Goal: Information Seeking & Learning: Learn about a topic

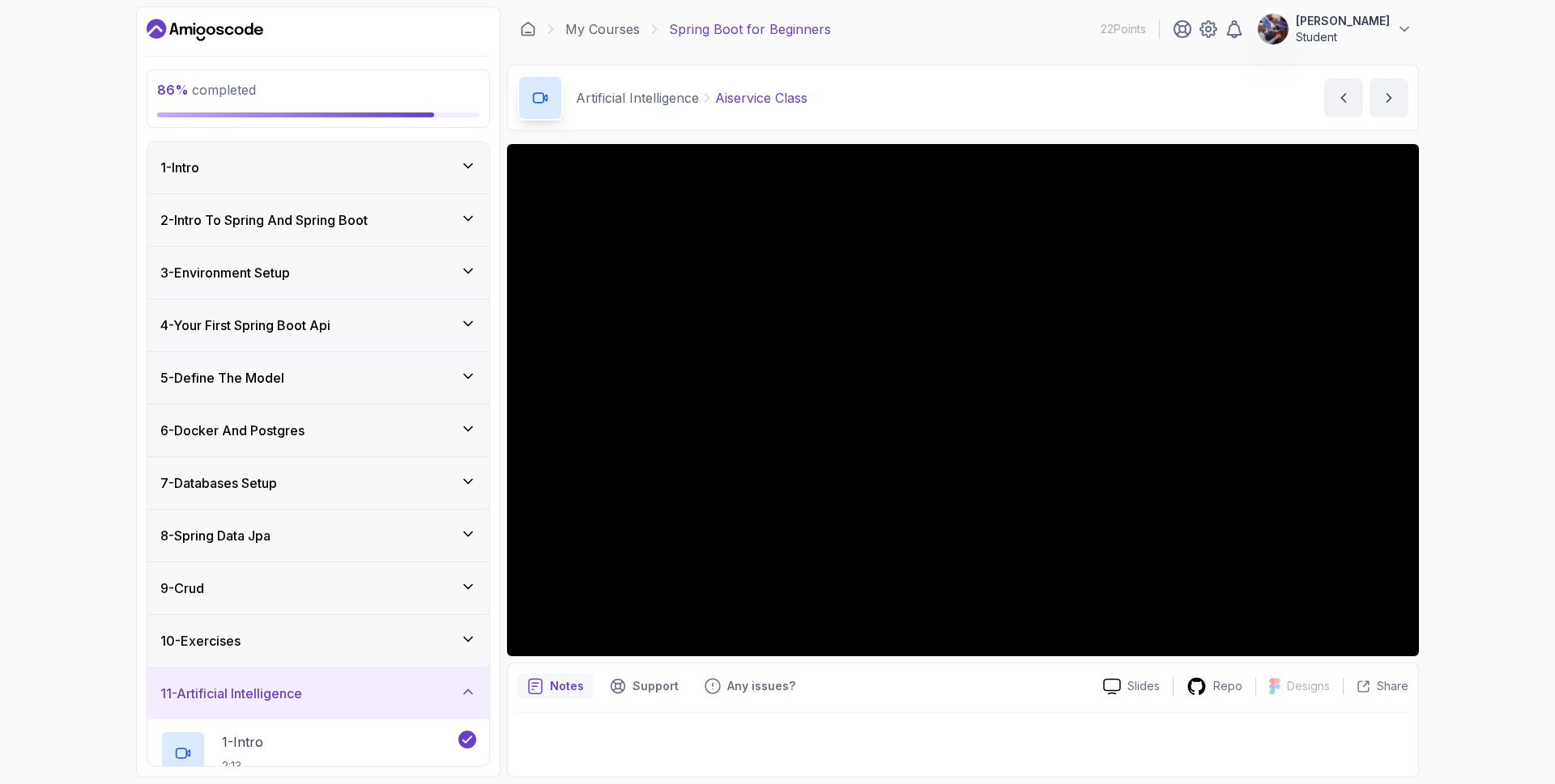
scroll to position [392, 0]
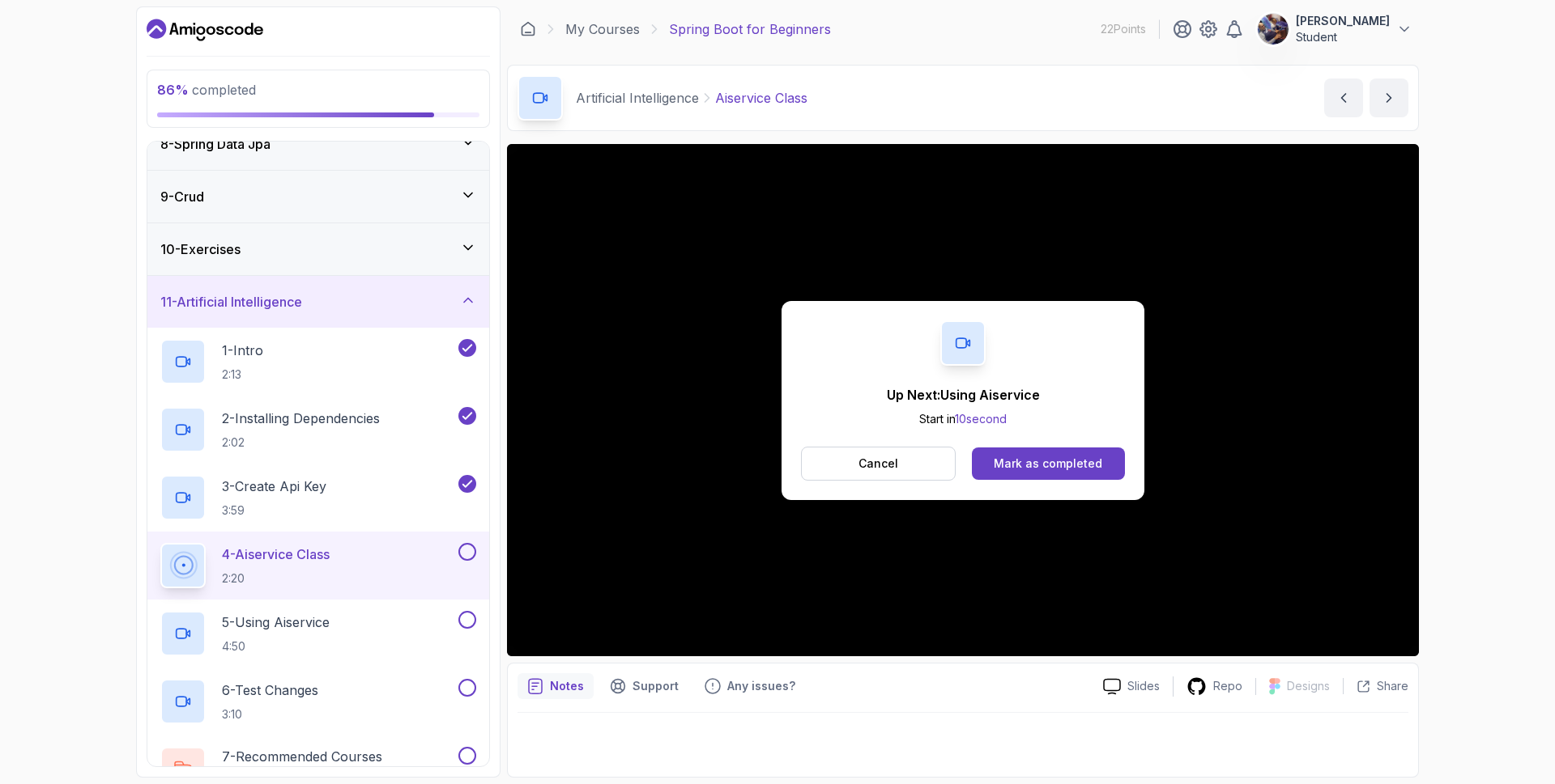
click at [502, 329] on div "86 % completed 1 - Intro 2 - Intro To Spring And Spring Boot 3 - Environment Se…" at bounding box center [777, 392] width 1282 height 771
click at [907, 468] on button "Cancel" at bounding box center [878, 464] width 154 height 34
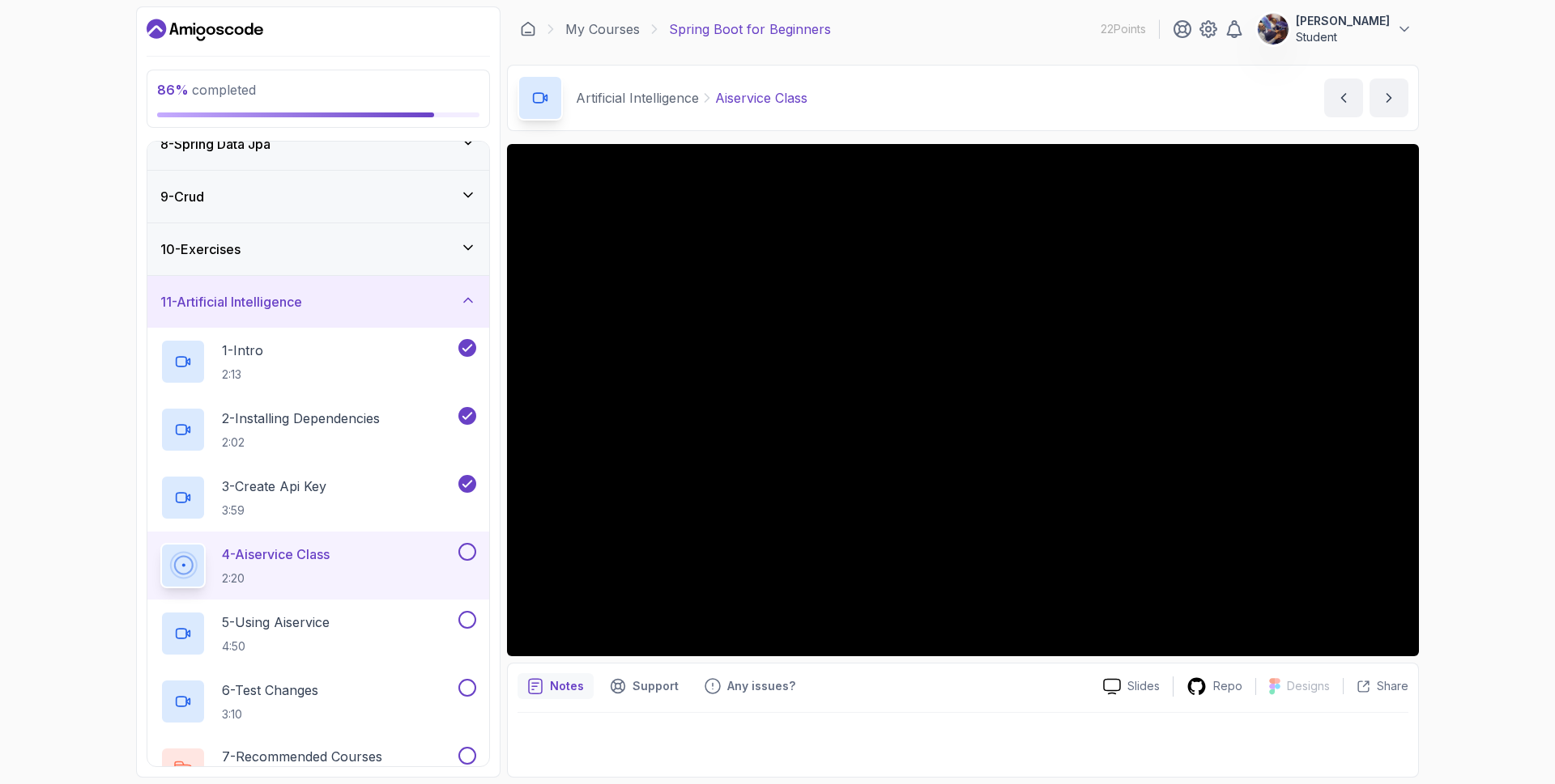
click at [472, 551] on button at bounding box center [467, 551] width 18 height 18
click at [285, 625] on p "5 - Using Aiservice" at bounding box center [275, 621] width 108 height 19
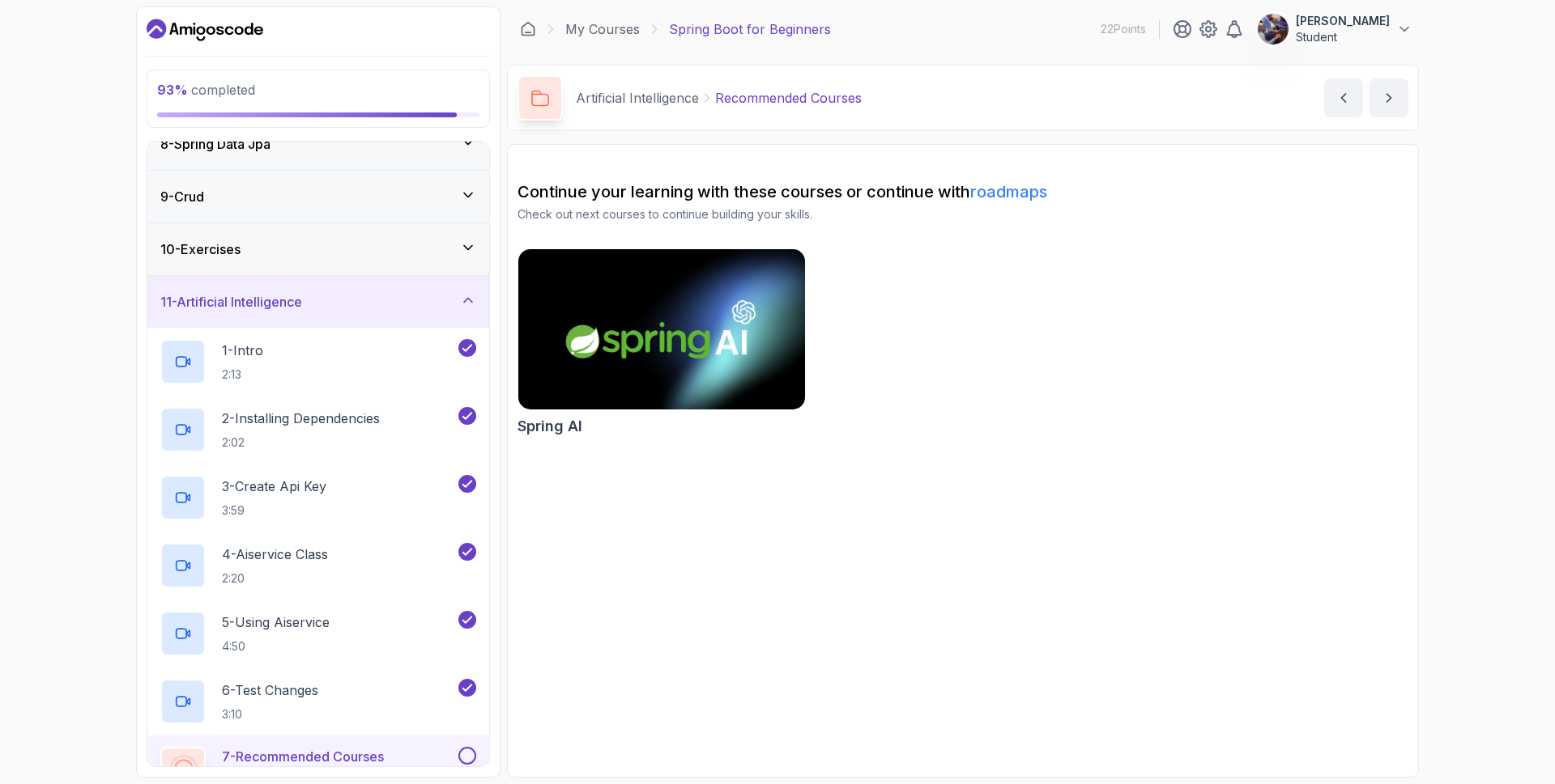
click at [655, 337] on img at bounding box center [662, 330] width 301 height 168
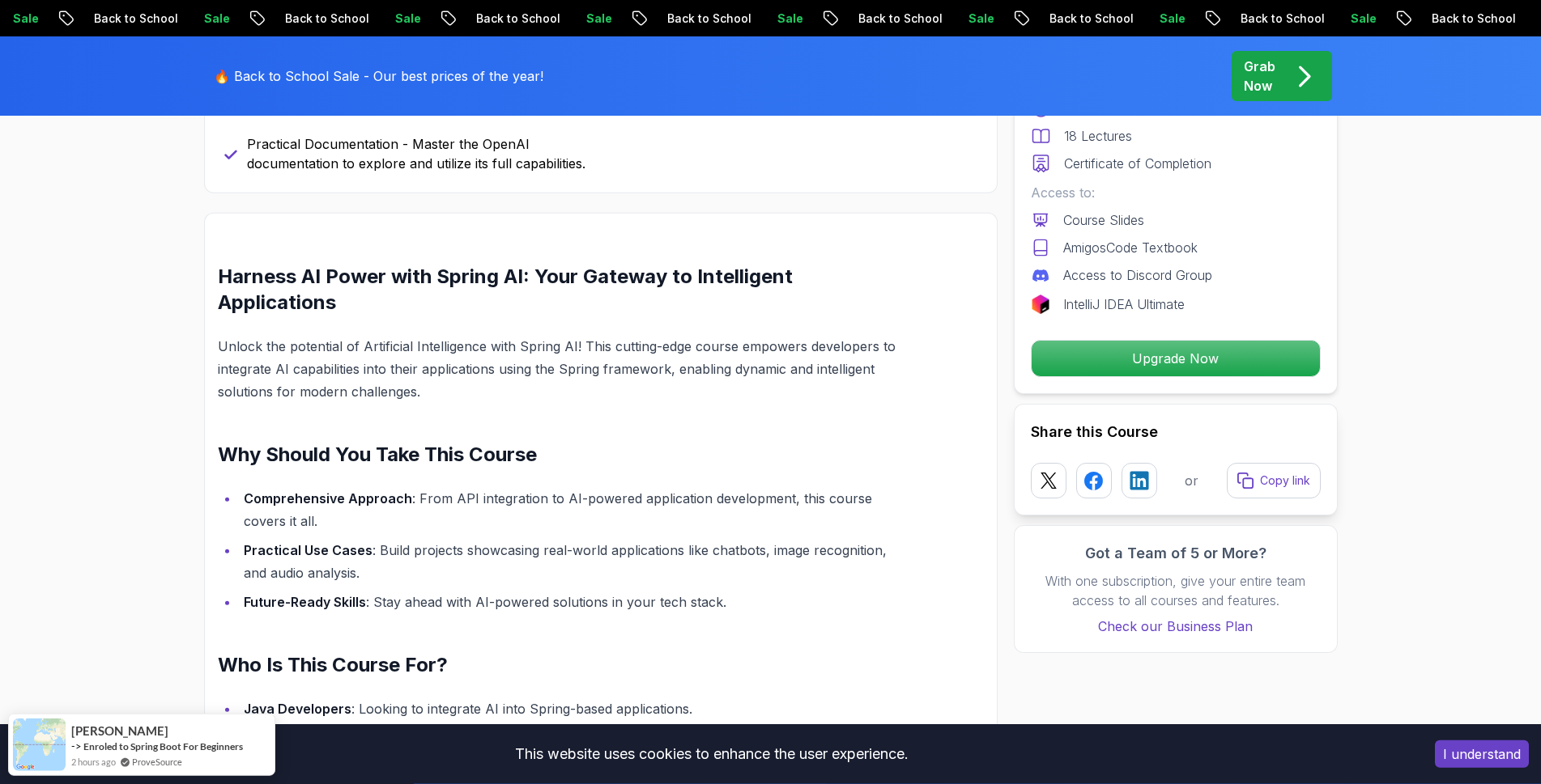
scroll to position [991, 0]
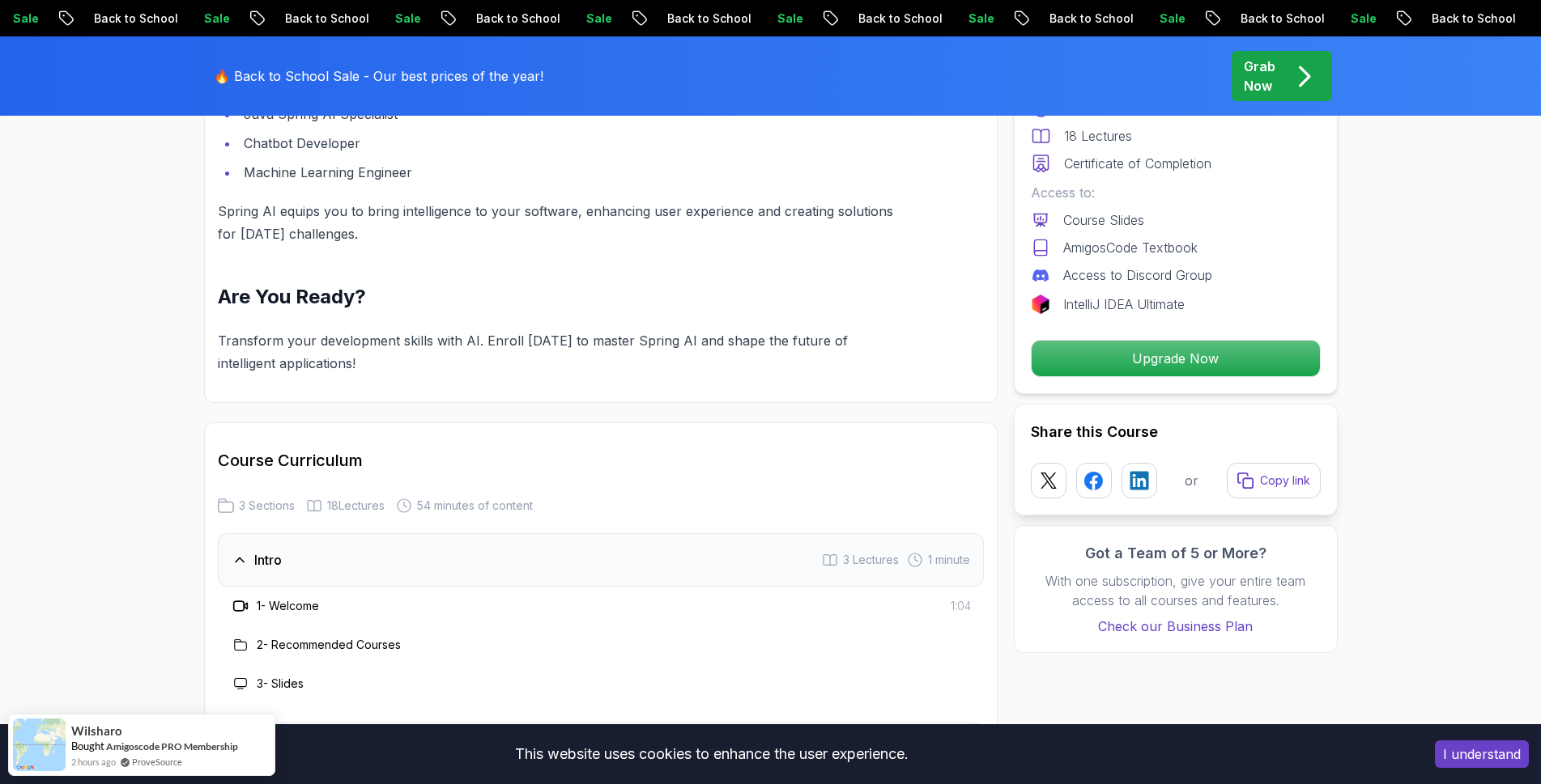
scroll to position [2064, 0]
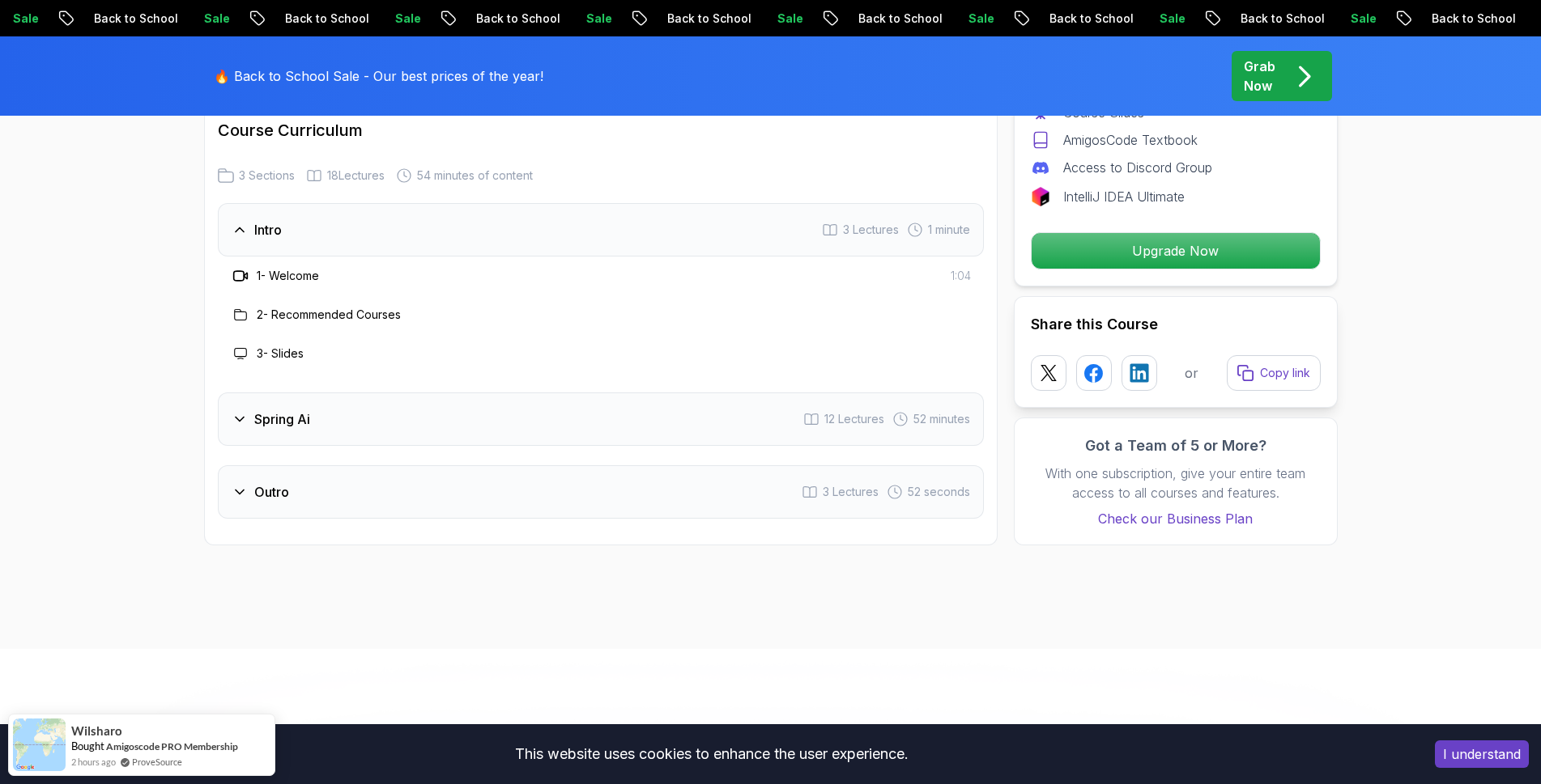
click at [259, 415] on h3 "Spring Ai" at bounding box center [282, 418] width 55 height 19
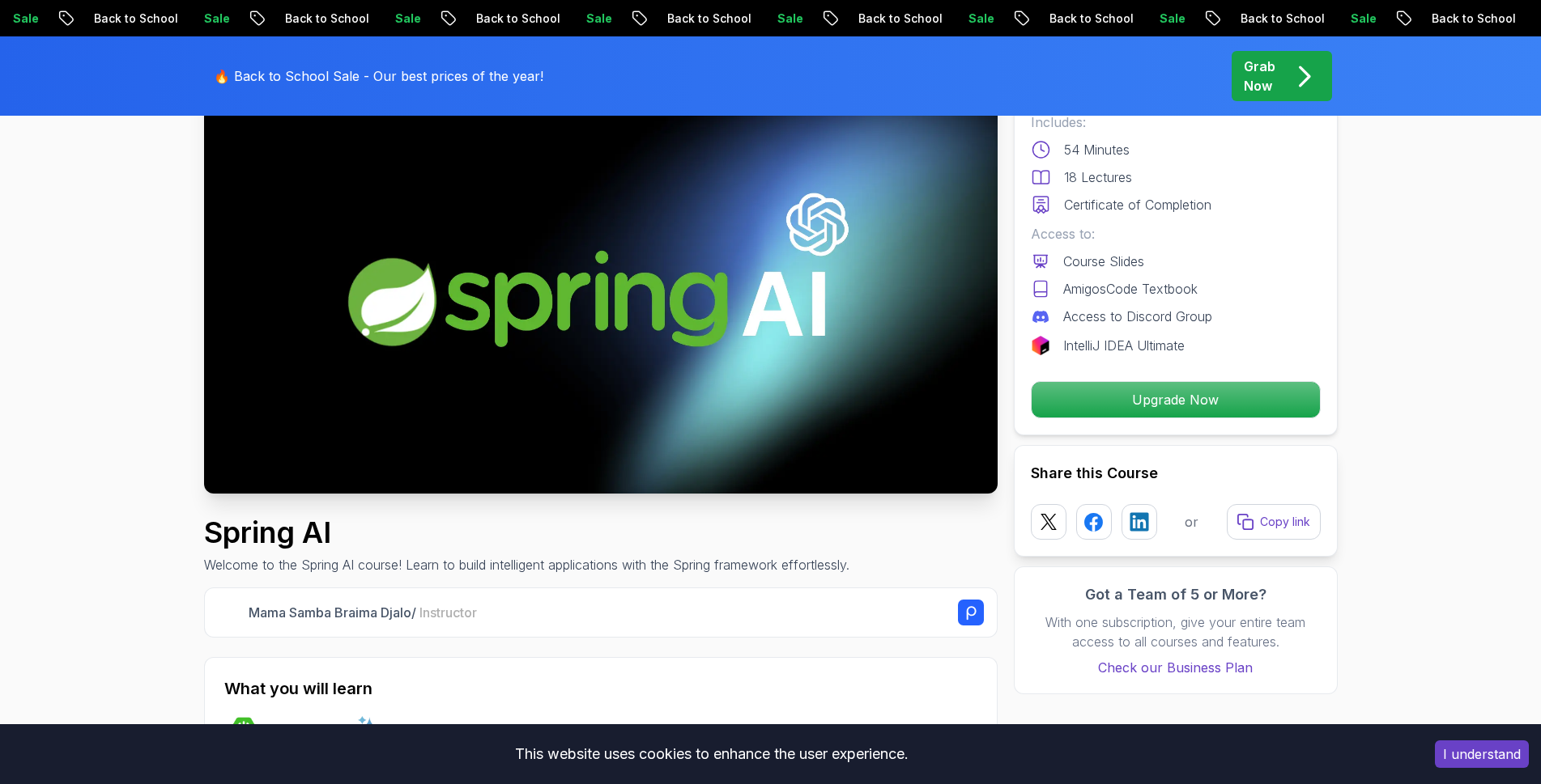
scroll to position [0, 0]
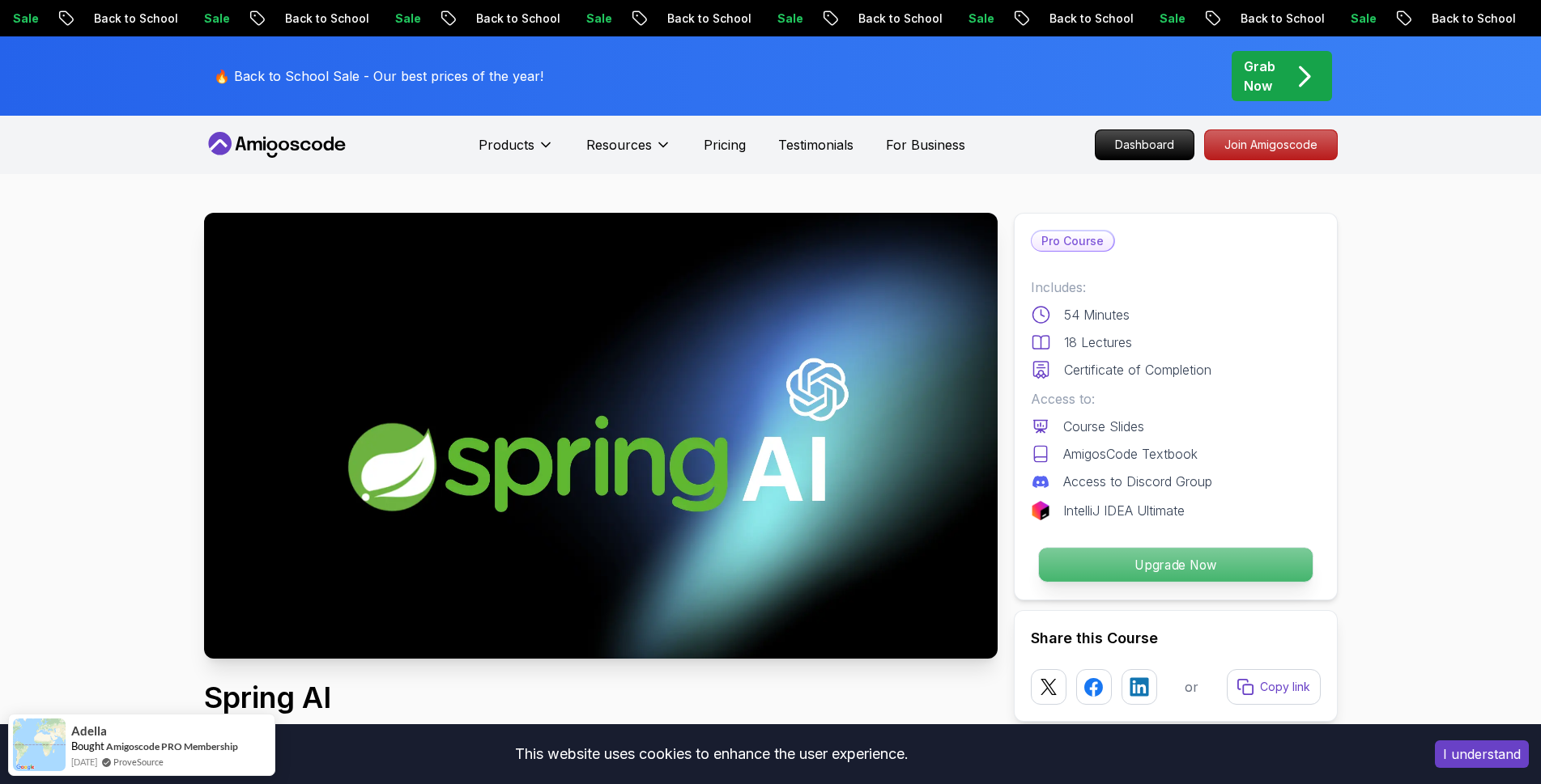
click at [1105, 553] on p "Upgrade Now" at bounding box center [1175, 564] width 273 height 34
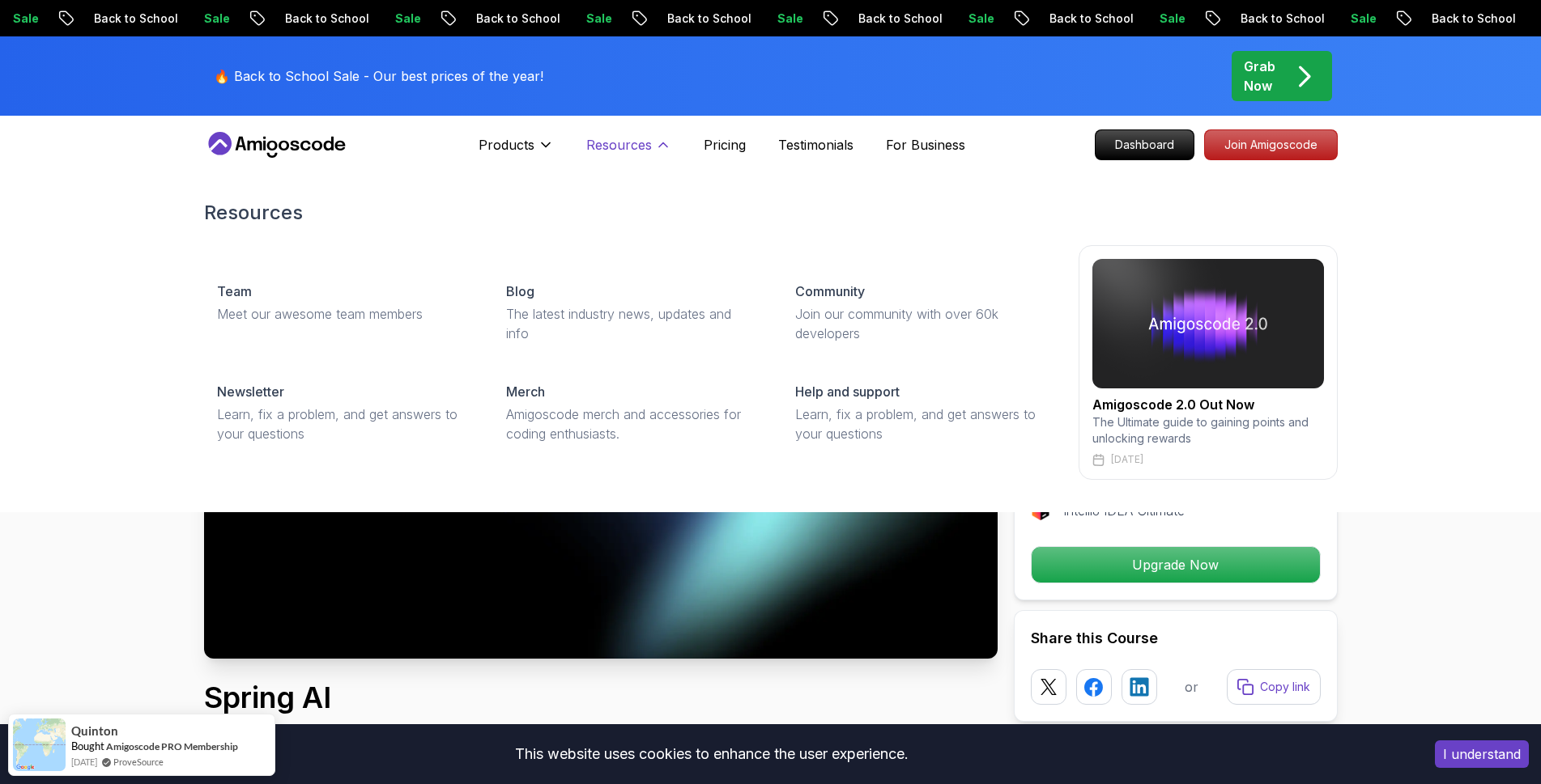
click at [649, 148] on p "Resources" at bounding box center [619, 144] width 66 height 19
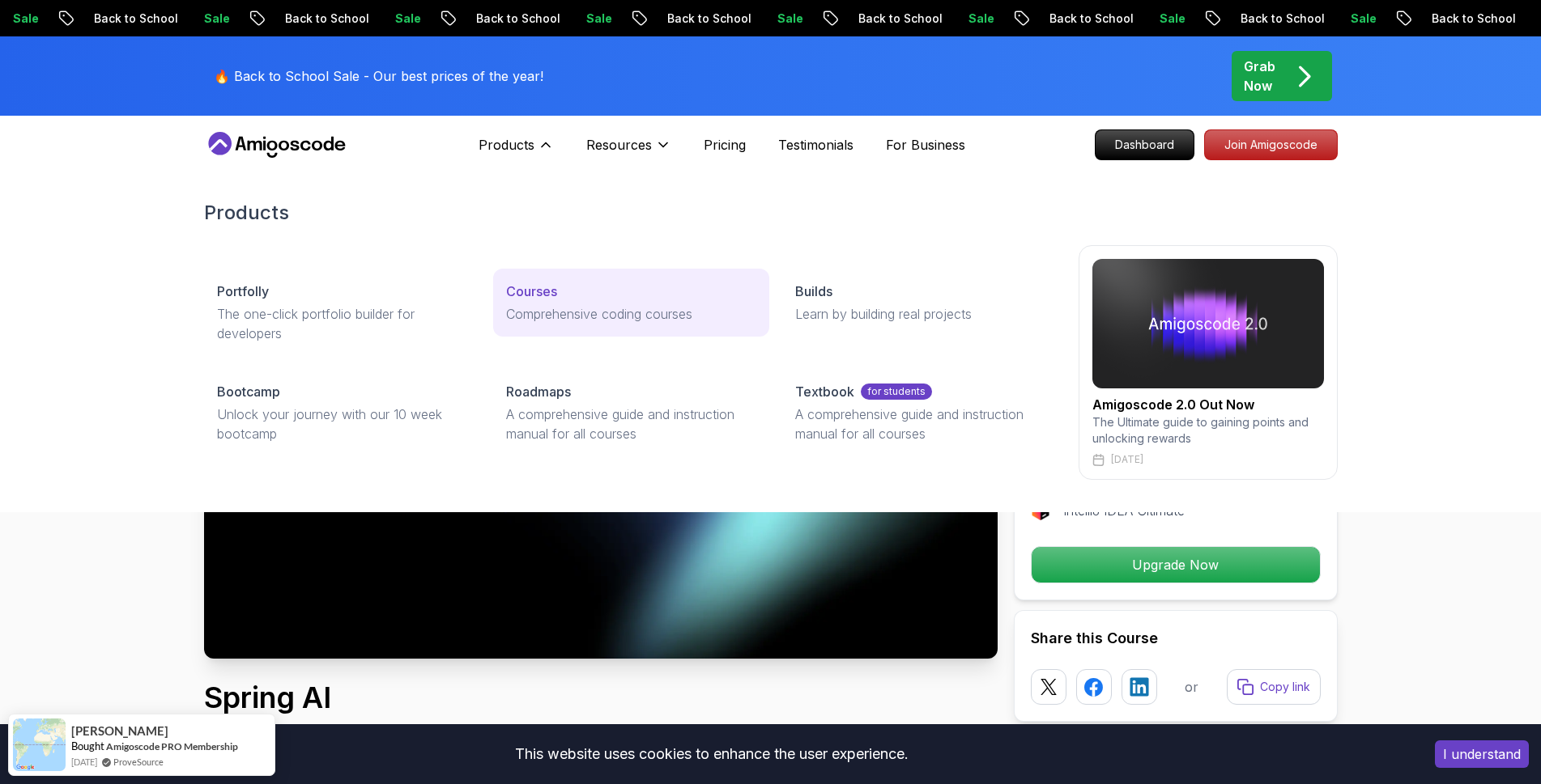
click at [547, 287] on p "Courses" at bounding box center [531, 291] width 51 height 19
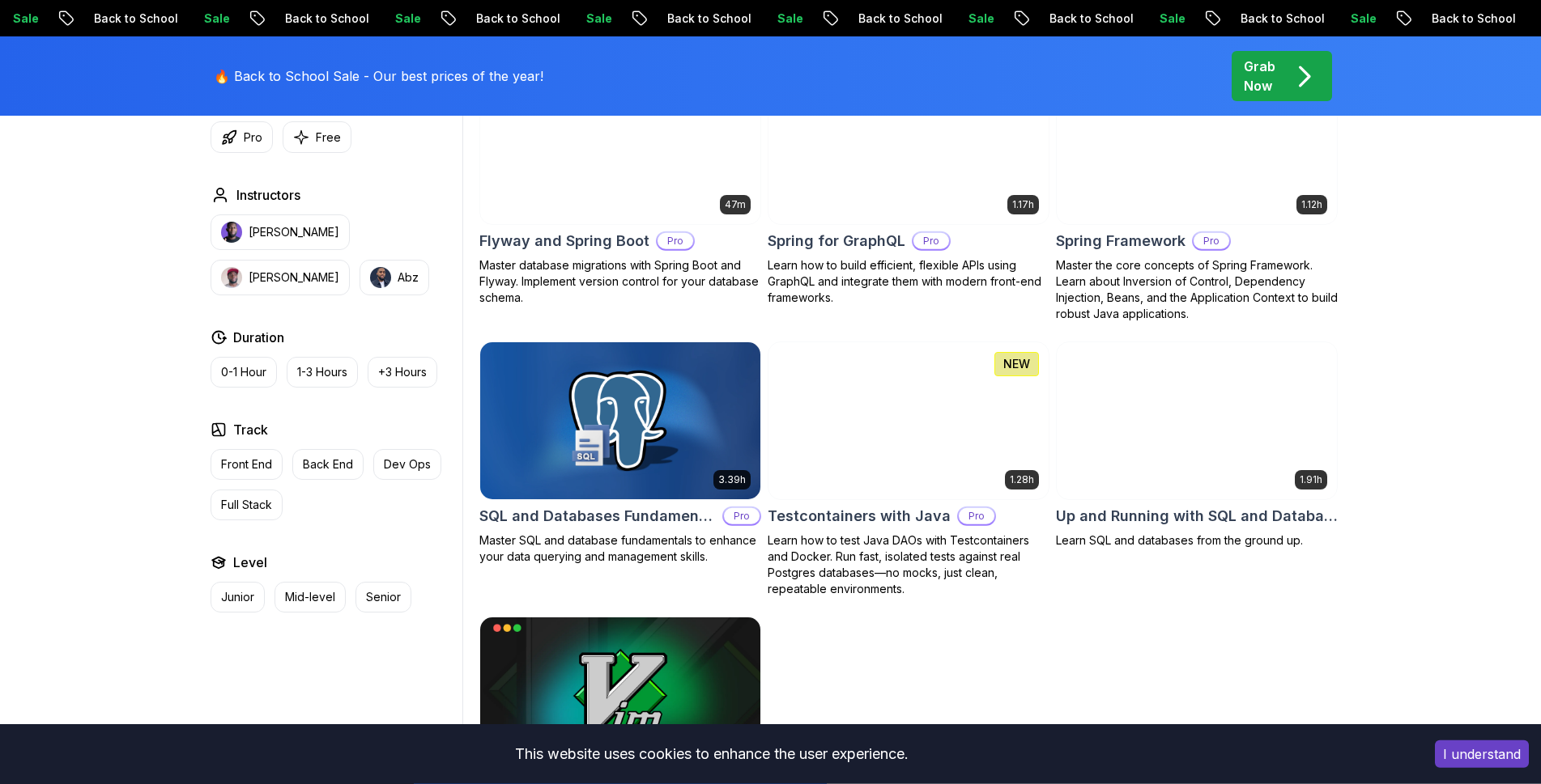
scroll to position [3879, 0]
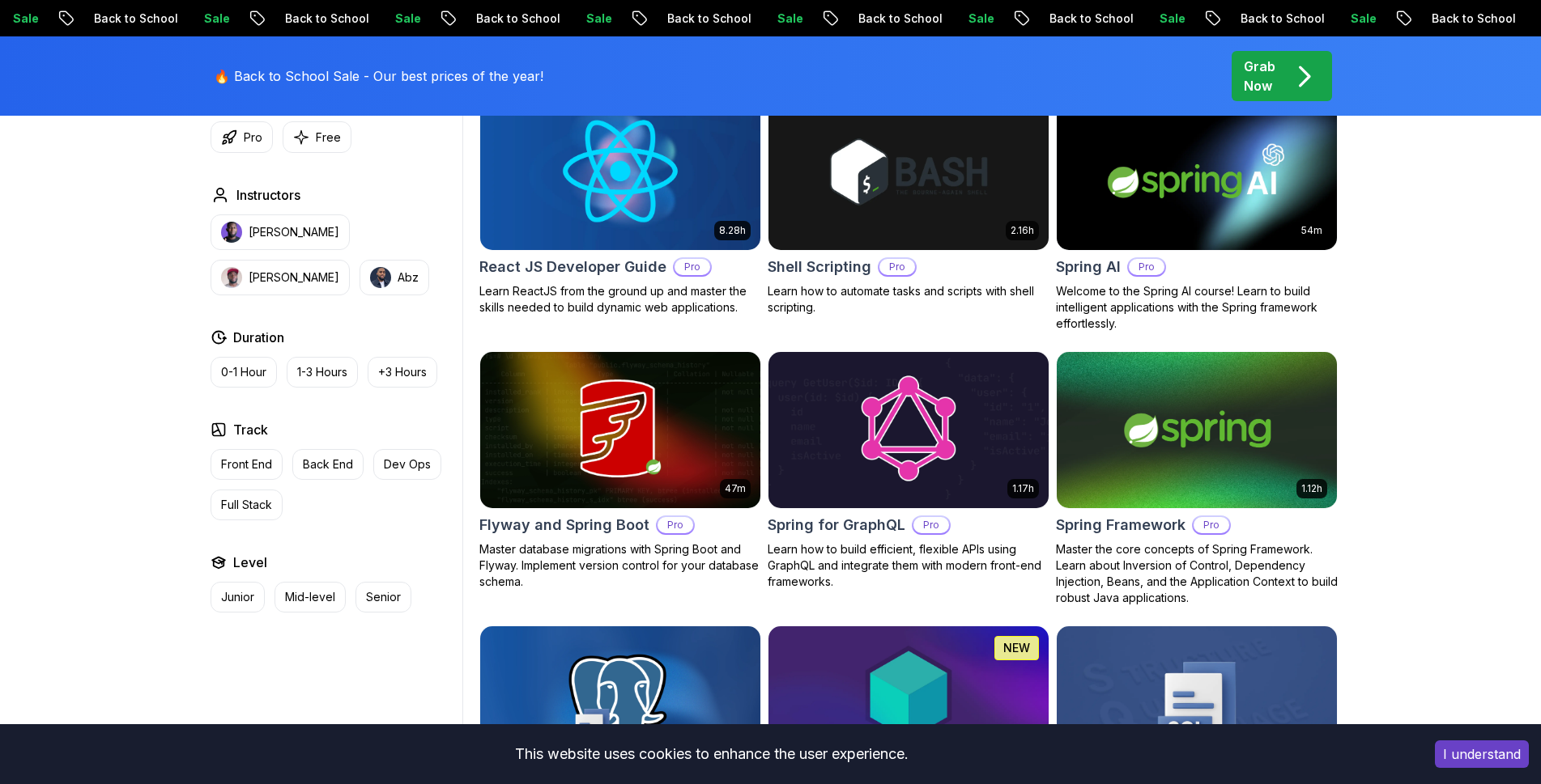
click at [821, 514] on h2 "Spring for GraphQL" at bounding box center [836, 525] width 138 height 23
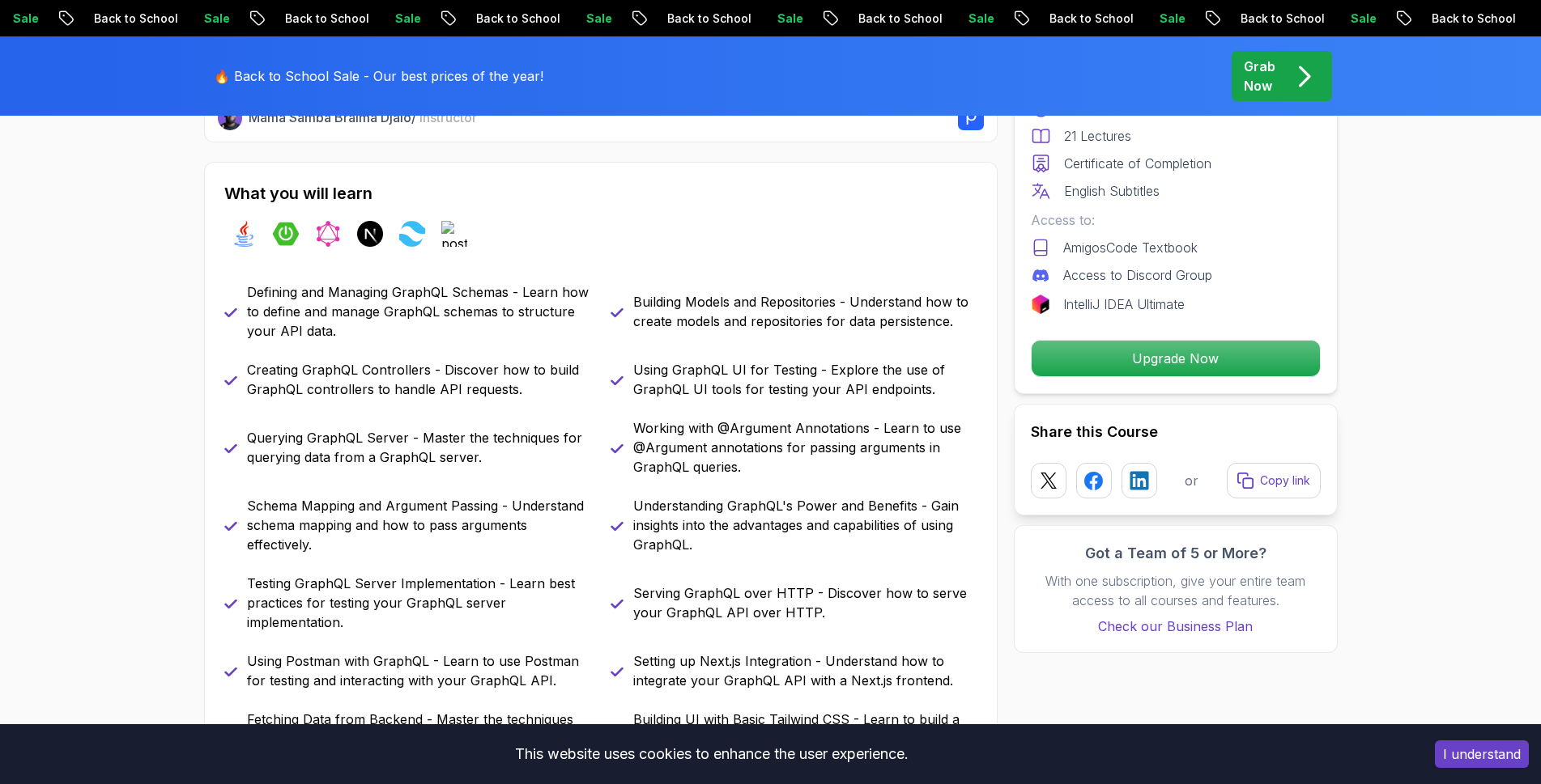
scroll to position [331, 0]
